Goal: Information Seeking & Learning: Learn about a topic

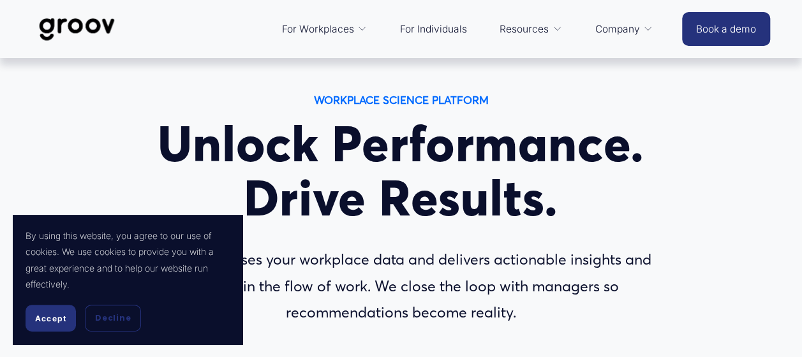
click at [38, 321] on button "Accept" at bounding box center [51, 318] width 50 height 27
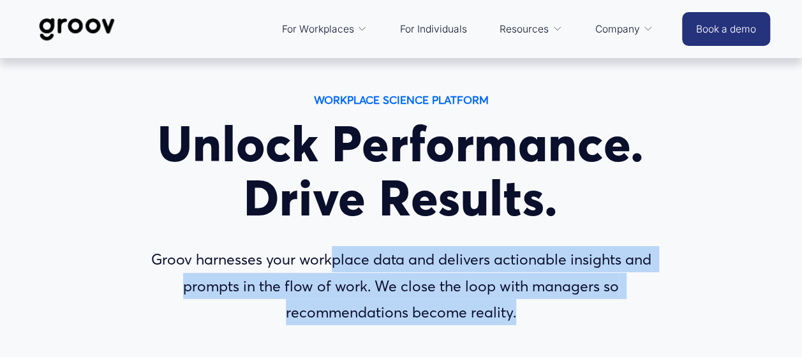
drag, startPoint x: 333, startPoint y: 265, endPoint x: 680, endPoint y: 332, distance: 353.4
click at [456, 28] on link "For Individuals" at bounding box center [434, 29] width 80 height 31
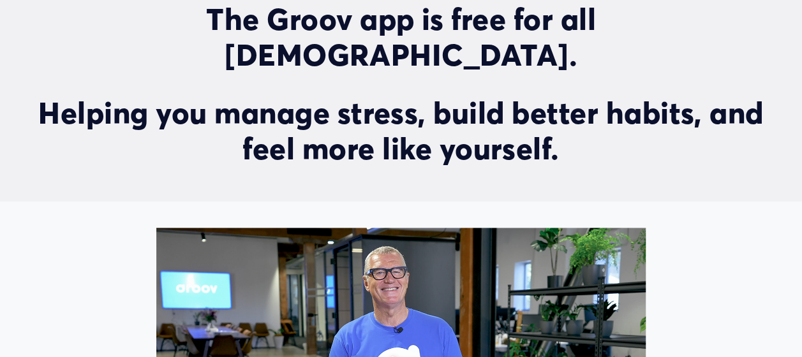
scroll to position [569, 0]
